Goal: Transaction & Acquisition: Obtain resource

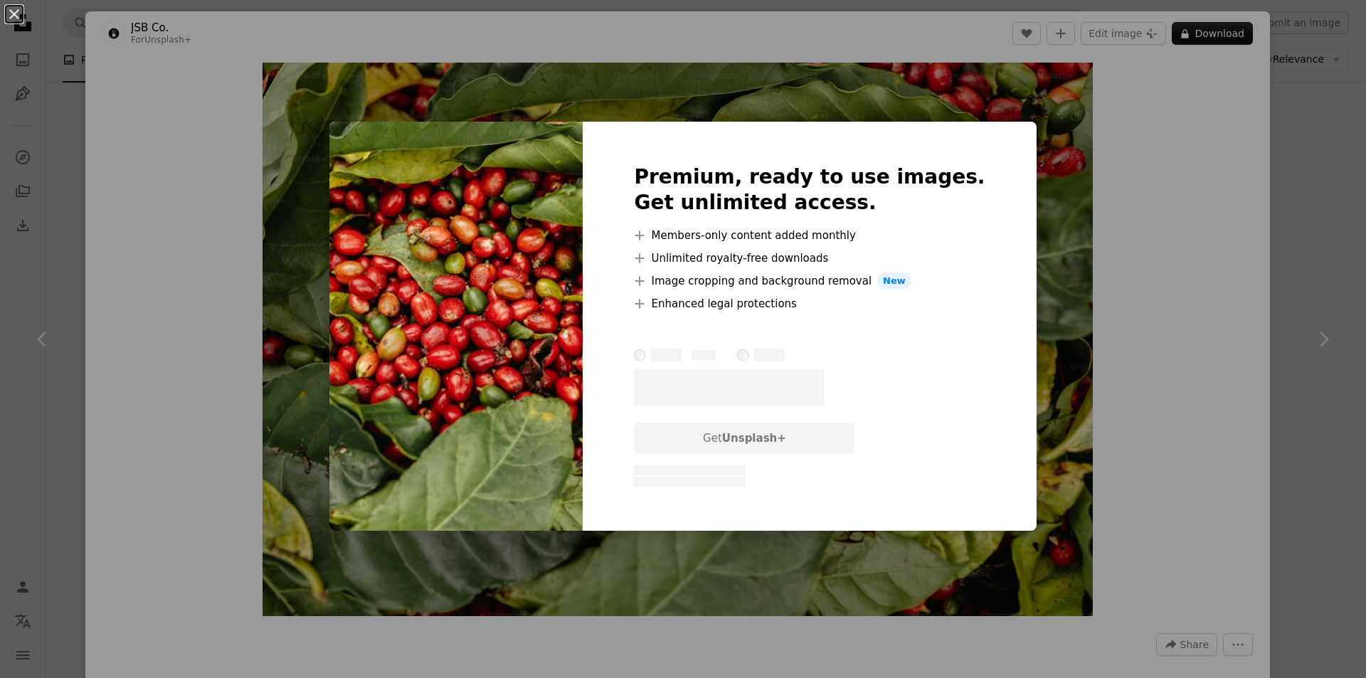
scroll to position [1636, 0]
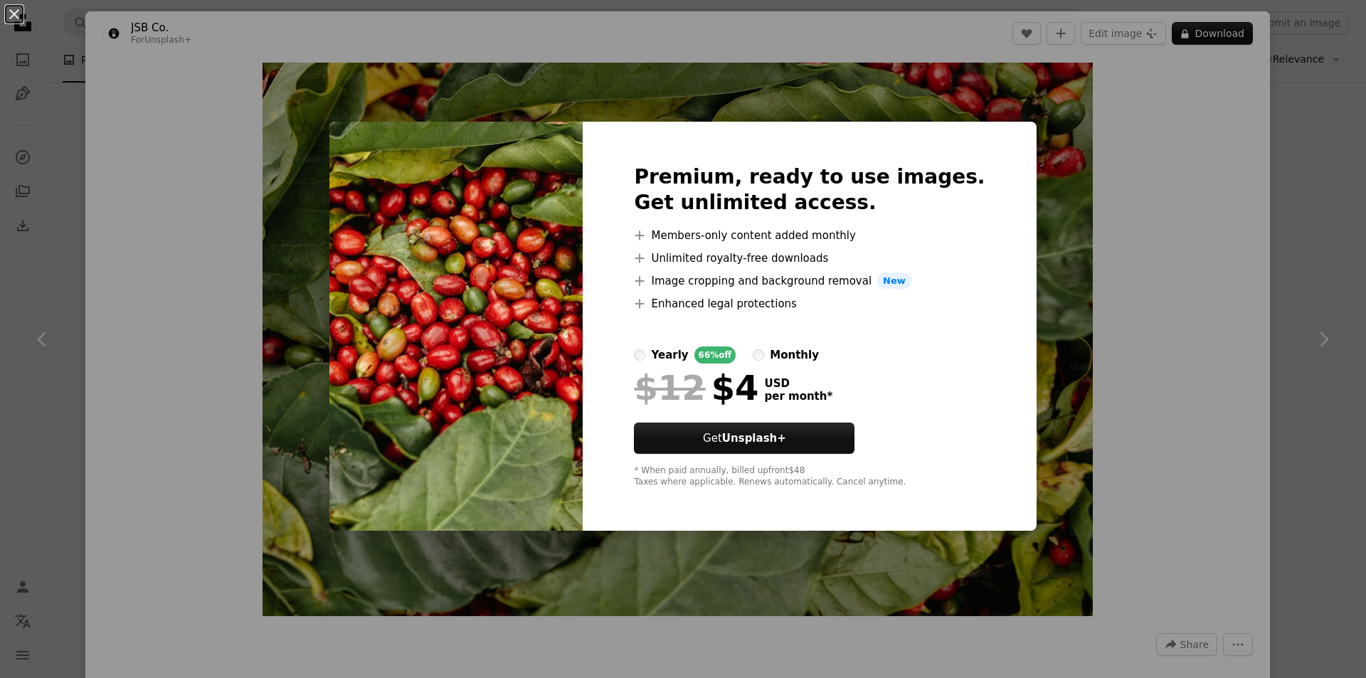
click at [1043, 194] on div "An X shape Premium, ready to use images. Get unlimited access. A plus sign Memb…" at bounding box center [683, 339] width 1366 height 678
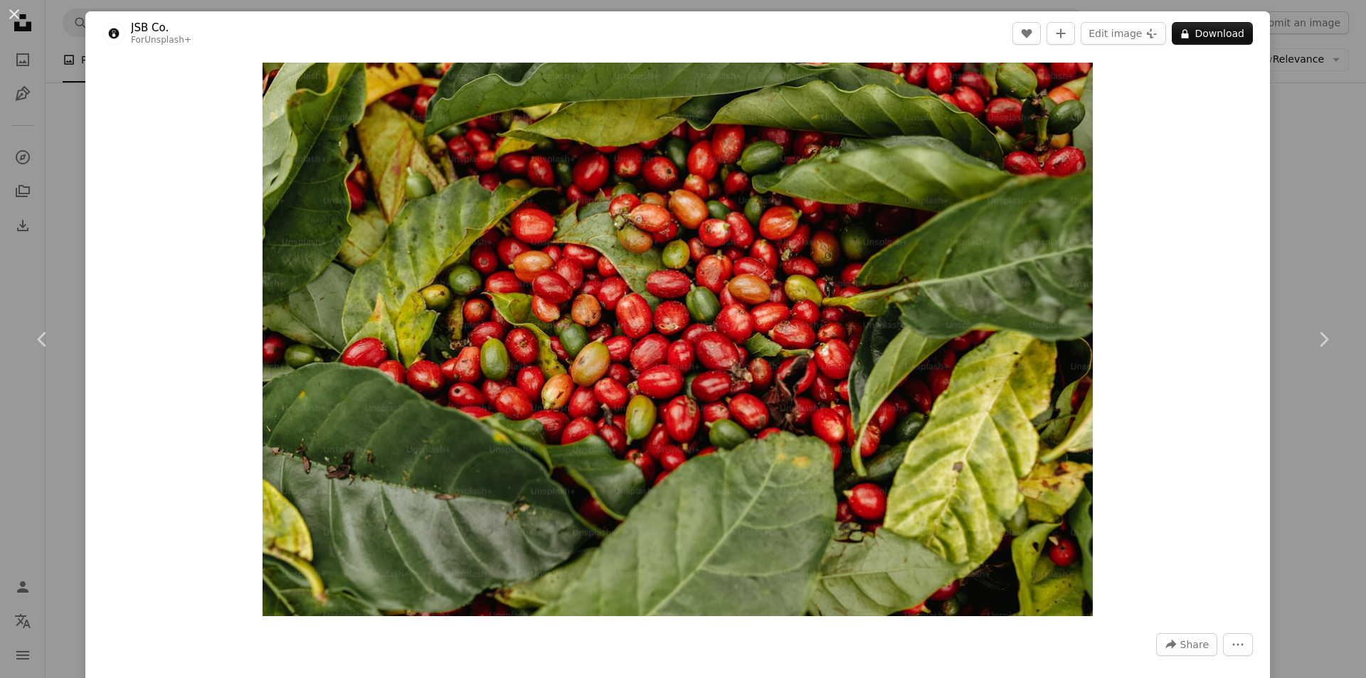
click at [1294, 120] on div "An X shape Chevron left Chevron right JSB Co. For Unsplash+ A heart A plus sign…" at bounding box center [683, 339] width 1366 height 678
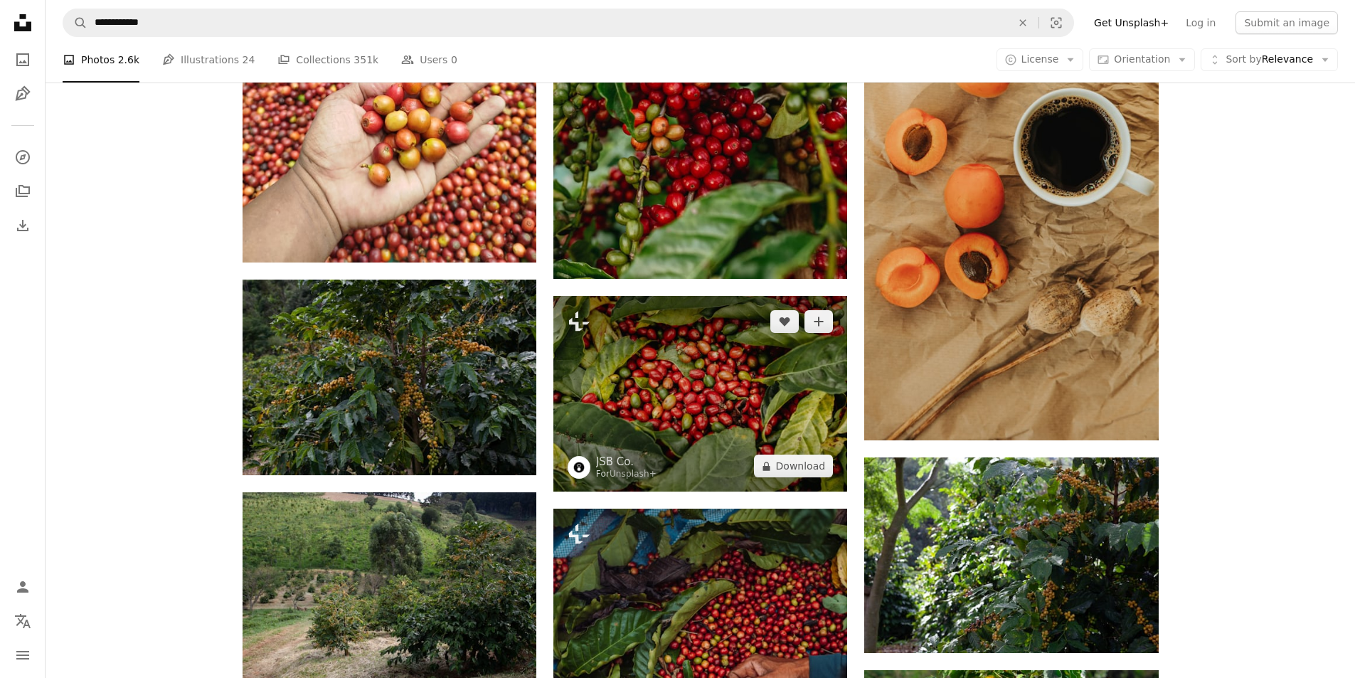
click at [711, 374] on img at bounding box center [700, 394] width 294 height 196
